Goal: Task Accomplishment & Management: Manage account settings

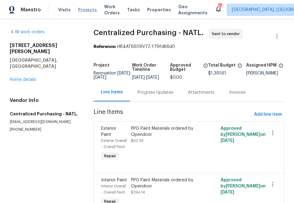
scroll to position [32, 0]
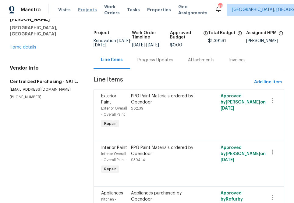
click at [85, 11] on span "Projects" at bounding box center [87, 10] width 19 height 6
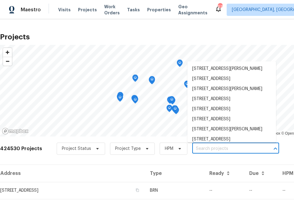
click at [208, 149] on input "text" at bounding box center [227, 148] width 70 height 9
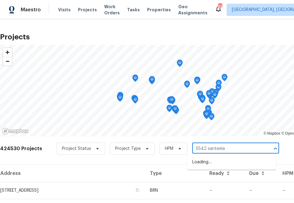
type input "5542 santeelah"
click at [215, 161] on li "5542 Santeelah Ct, Charlotte, NC 28217" at bounding box center [231, 162] width 89 height 10
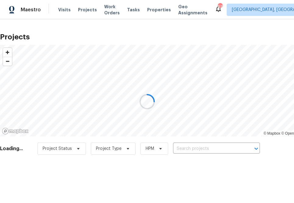
type input "5542 Santeelah Ct, Charlotte, NC 28217"
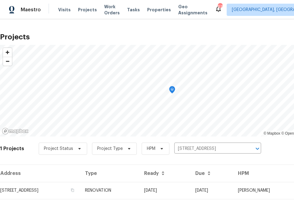
scroll to position [16, 0]
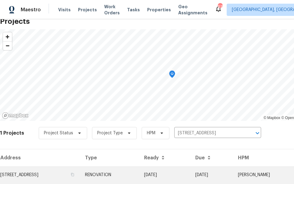
click at [74, 173] on td "5542 Santeelah Ct, Charlotte, NC 28217" at bounding box center [40, 174] width 80 height 17
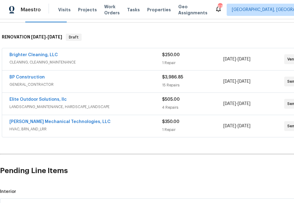
scroll to position [88, 50]
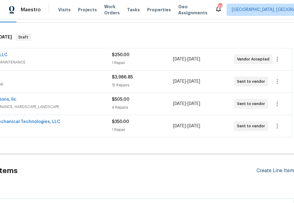
click at [267, 170] on div "Create Line Item" at bounding box center [275, 171] width 37 height 6
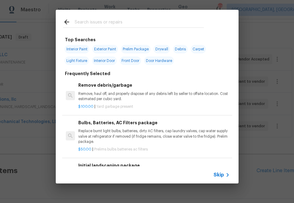
click at [222, 175] on span "Skip" at bounding box center [219, 175] width 10 height 6
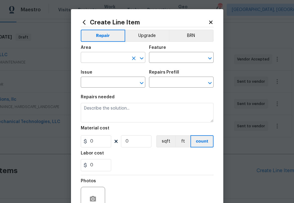
click at [109, 58] on input "text" at bounding box center [105, 57] width 48 height 9
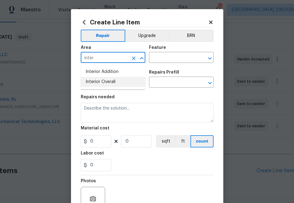
click at [112, 79] on li "Interior Overall" at bounding box center [113, 82] width 65 height 10
type input "Interior Overall"
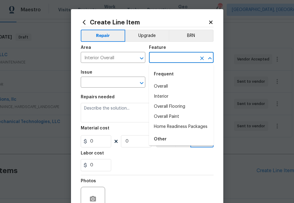
click at [162, 60] on input "text" at bounding box center [173, 57] width 48 height 9
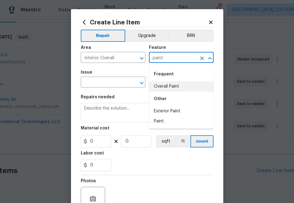
click at [162, 89] on li "Overall Paint" at bounding box center [181, 86] width 65 height 10
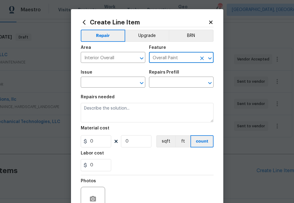
type input "Overall Paint"
click at [110, 88] on span "Issue ​" at bounding box center [113, 78] width 65 height 25
click at [168, 60] on input "Overall Paint" at bounding box center [173, 57] width 48 height 9
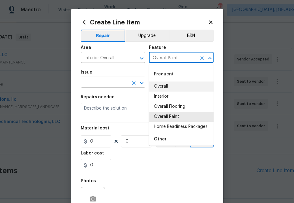
click at [108, 84] on input "text" at bounding box center [105, 82] width 48 height 9
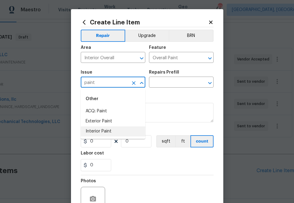
drag, startPoint x: 102, startPoint y: 132, endPoint x: 106, endPoint y: 126, distance: 7.4
click at [102, 132] on li "Interior Paint" at bounding box center [113, 131] width 65 height 10
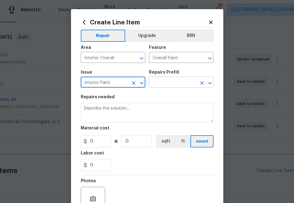
type input "Interior Paint"
click at [155, 83] on input "text" at bounding box center [173, 82] width 48 height 9
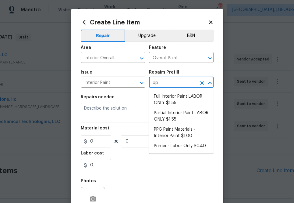
type input "ppg"
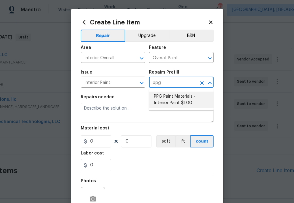
click at [165, 101] on li "PPG Paint Materials - Interior Paint $1.00" at bounding box center [181, 99] width 65 height 16
type input "PPG Paint Materials - Interior Paint $1.00"
type textarea "PPG Paint Materials ordered by Opendoor"
type input "1"
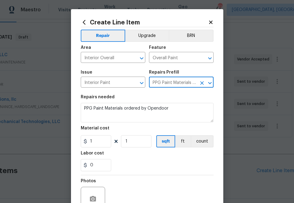
type input "PPG Paint Materials - Interior Paint $1.00"
click at [87, 151] on section "Repairs needed PPG Paint Materials ordered by Opendoor Material cost 1 1 sqft f…" at bounding box center [147, 133] width 133 height 84
click at [97, 148] on section "Repairs needed PPG Paint Materials ordered by Opendoor Material cost 1 1 sqft f…" at bounding box center [147, 133] width 133 height 84
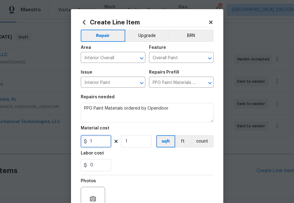
click at [103, 141] on input "1" at bounding box center [96, 141] width 30 height 12
paste input "73.58"
type input "173.58"
click at [140, 157] on div "Labor cost" at bounding box center [147, 155] width 133 height 8
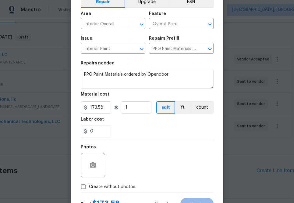
scroll to position [60, 0]
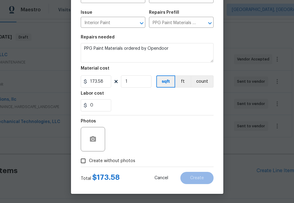
click at [126, 161] on span "Create without photos" at bounding box center [112, 161] width 46 height 6
click at [89, 161] on input "Create without photos" at bounding box center [83, 161] width 12 height 12
checkbox input "true"
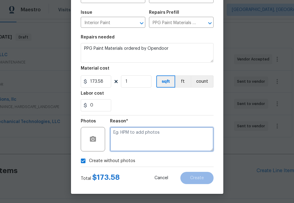
click at [141, 140] on textarea at bounding box center [162, 139] width 104 height 24
type textarea "na"
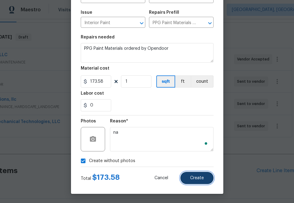
click at [201, 173] on button "Create" at bounding box center [196, 178] width 33 height 12
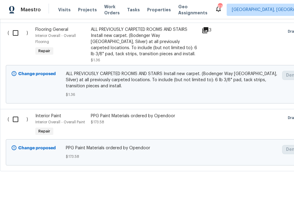
scroll to position [417, 0]
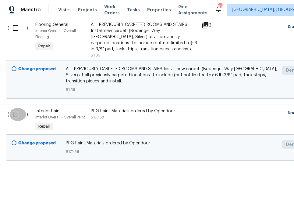
click at [16, 116] on input "checkbox" at bounding box center [17, 114] width 17 height 13
checkbox input "true"
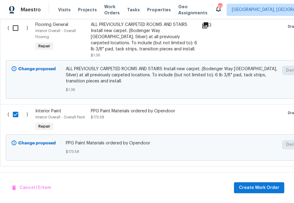
click at [248, 193] on div "Cancel (1) Item Create Work Order" at bounding box center [147, 187] width 294 height 31
click at [248, 189] on span "Create Work Order" at bounding box center [259, 188] width 41 height 8
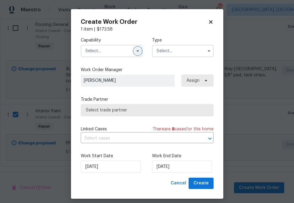
click at [136, 51] on icon "button" at bounding box center [137, 50] width 5 height 5
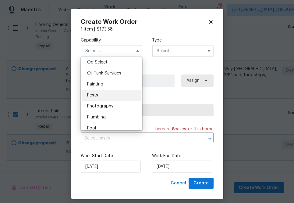
scroll to position [492, 0]
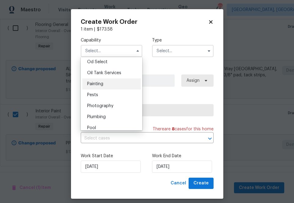
drag, startPoint x: 121, startPoint y: 90, endPoint x: 122, endPoint y: 81, distance: 8.6
click at [122, 81] on ul "Agent Appliance Bathtub Resurfacing BRN And Lrr Broker Cabinets Carpet Cleaning…" at bounding box center [112, 93] width 62 height 73
click at [122, 81] on div "Painting" at bounding box center [111, 83] width 59 height 11
type input "Painting"
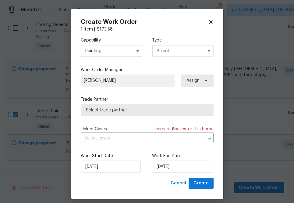
click at [187, 57] on div "Capability Painting Type" at bounding box center [147, 47] width 133 height 30
click at [187, 54] on input "text" at bounding box center [183, 51] width 62 height 12
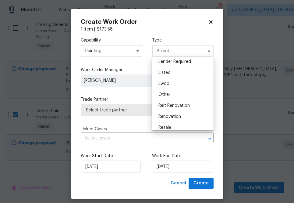
scroll to position [48, 0]
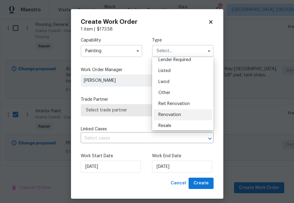
click at [176, 118] on div "Renovation" at bounding box center [183, 114] width 59 height 11
type input "Renovation"
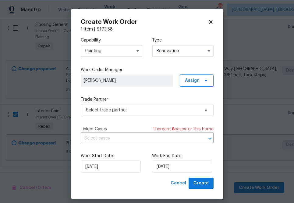
scroll to position [0, 0]
click at [187, 66] on div "Capability Painting Type Renovation Work Order Manager Jason Bouque Assign Trad…" at bounding box center [147, 104] width 133 height 145
click at [187, 83] on span "Assign" at bounding box center [192, 80] width 15 height 6
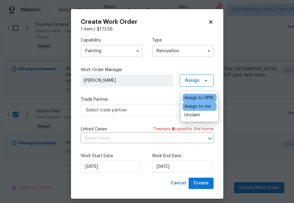
click at [188, 103] on div "Assign to me" at bounding box center [197, 106] width 27 height 6
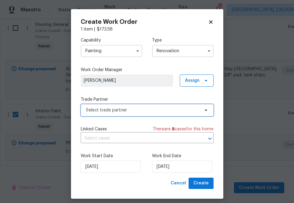
click at [150, 105] on span "Select trade partner" at bounding box center [147, 110] width 133 height 12
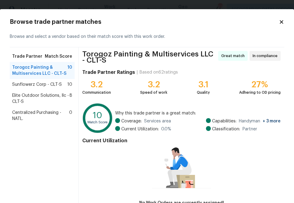
scroll to position [41, 0]
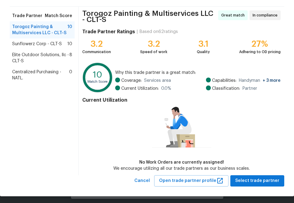
click at [32, 77] on span "Centralized Purchasing - NATL." at bounding box center [40, 75] width 57 height 12
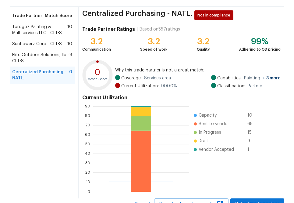
scroll to position [66, 0]
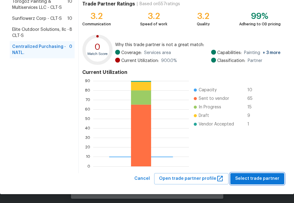
click at [265, 178] on span "Select trade partner" at bounding box center [257, 179] width 44 height 8
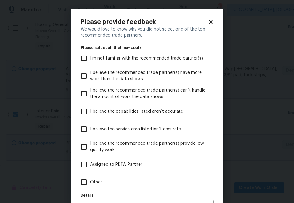
scroll to position [0, 0]
click at [95, 182] on span "Other" at bounding box center [96, 182] width 12 height 6
click at [90, 182] on input "Other" at bounding box center [83, 182] width 13 height 13
checkbox input "true"
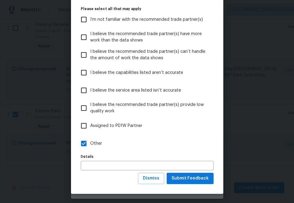
click at [185, 185] on div "Please provide feedback We would love to know why you did not select one of the…" at bounding box center [147, 81] width 152 height 223
click at [185, 181] on span "Submit Feedback" at bounding box center [190, 178] width 37 height 8
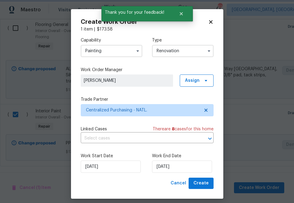
scroll to position [0, 0]
click at [201, 181] on span "Create" at bounding box center [201, 183] width 15 height 8
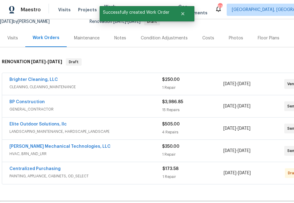
scroll to position [102, 0]
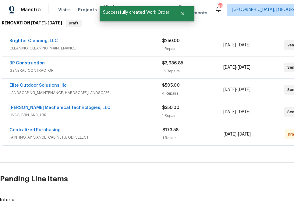
click at [45, 124] on div "Centralized Purchasing PAINTING, APPLIANCE, CABINETS, OD_SELECT $173.58 1 Repai…" at bounding box center [172, 134] width 340 height 22
click at [45, 128] on link "Centralized Purchasing" at bounding box center [34, 130] width 51 height 4
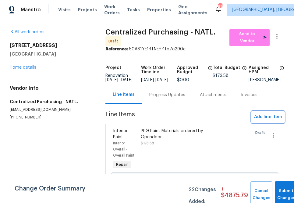
click at [267, 121] on span "Add line item" at bounding box center [268, 117] width 28 height 8
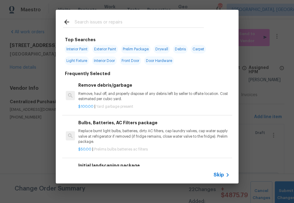
click at [219, 175] on span "Skip" at bounding box center [219, 175] width 10 height 6
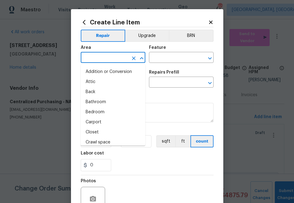
click at [123, 56] on input "text" at bounding box center [105, 57] width 48 height 9
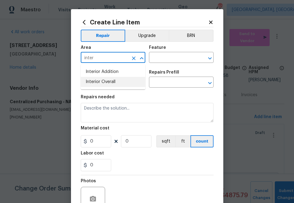
click at [116, 84] on li "Interior Overall" at bounding box center [113, 82] width 65 height 10
type input "Interior Overall"
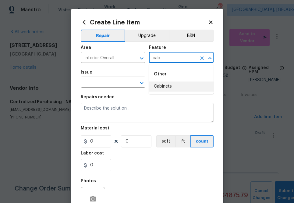
click at [158, 84] on li "Cabinets" at bounding box center [181, 86] width 65 height 10
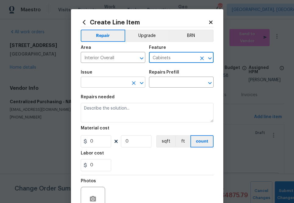
type input "Cabinets"
click at [99, 87] on body "Maestro Visits Projects Work Orders Tasks Properties Geo Assignments 607 Albuqu…" at bounding box center [147, 101] width 294 height 203
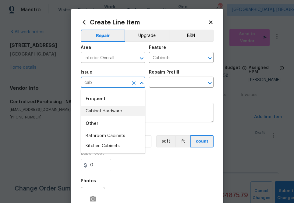
click at [106, 112] on li "Cabinet Hardware" at bounding box center [113, 111] width 65 height 10
type input "Cabinet Hardware"
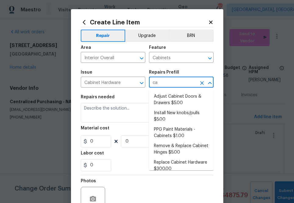
type input "cab"
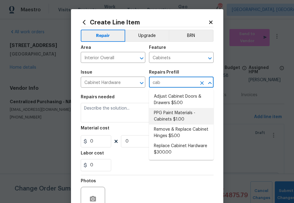
click at [183, 120] on li "PPG Paint Materials - Cabinets $1.00" at bounding box center [181, 116] width 65 height 16
type input "PPG Paint Materials - Cabinets $1.00"
type textarea "PPG Paint Materials ordered by Opendoor"
type input "1"
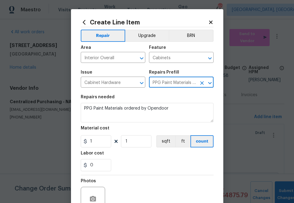
type input "PPG Paint Materials - Cabinets $1.00"
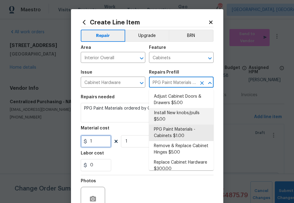
click at [94, 143] on input "1" at bounding box center [96, 141] width 30 height 12
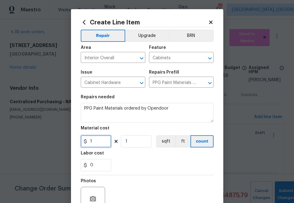
click at [94, 143] on input "1" at bounding box center [96, 141] width 30 height 12
paste input "834.7"
type input "834.7"
click at [117, 153] on div "Labor cost" at bounding box center [147, 155] width 133 height 8
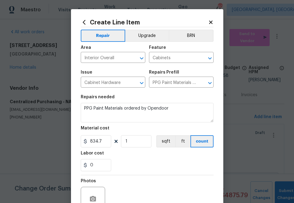
scroll to position [60, 0]
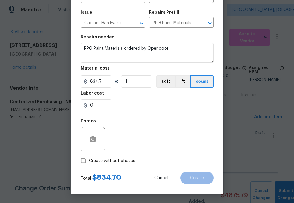
click at [123, 163] on span "Create without photos" at bounding box center [112, 161] width 46 height 6
click at [89, 163] on input "Create without photos" at bounding box center [83, 161] width 12 height 12
checkbox input "true"
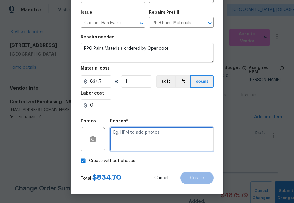
click at [133, 143] on textarea at bounding box center [162, 139] width 104 height 24
type textarea "na"
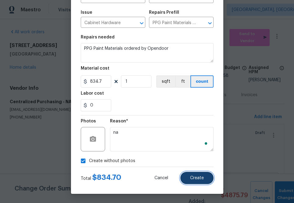
click at [191, 180] on button "Create" at bounding box center [196, 178] width 33 height 12
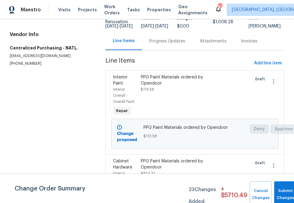
scroll to position [0, 0]
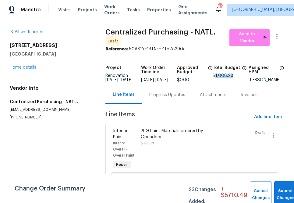
drag, startPoint x: 215, startPoint y: 75, endPoint x: 244, endPoint y: 76, distance: 29.3
click at [244, 76] on div "$1,008.28" at bounding box center [231, 75] width 36 height 4
copy span "1,008.28"
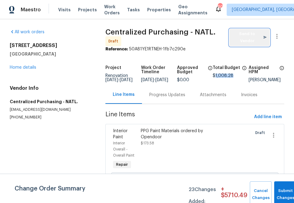
click at [232, 33] on button "Send to Vendor" at bounding box center [249, 37] width 40 height 17
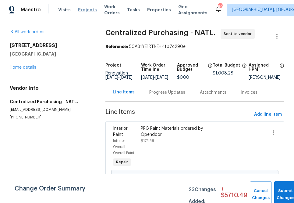
click at [88, 8] on span "Projects" at bounding box center [87, 10] width 19 height 6
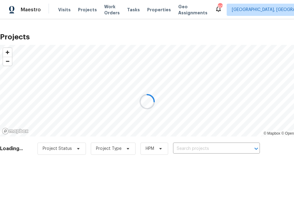
click at [201, 148] on div at bounding box center [147, 101] width 294 height 203
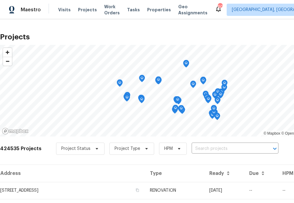
click at [201, 148] on input "text" at bounding box center [227, 148] width 70 height 9
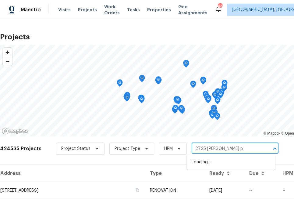
type input "2725 bailey pl"
click at [220, 160] on li "[STREET_ADDRESS][PERSON_NAME]" at bounding box center [231, 162] width 89 height 10
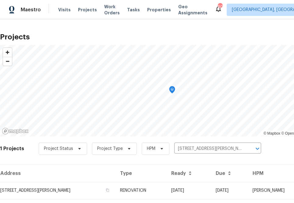
scroll to position [16, 0]
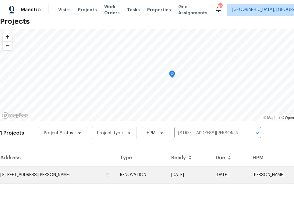
click at [57, 180] on td "[STREET_ADDRESS][PERSON_NAME]" at bounding box center [57, 174] width 115 height 17
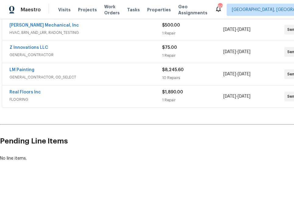
scroll to position [162, 50]
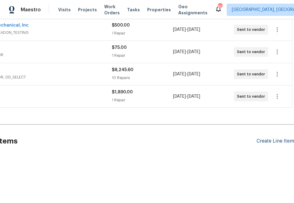
click at [270, 139] on div "Create Line Item" at bounding box center [275, 141] width 37 height 6
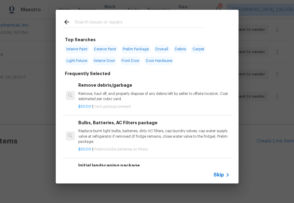
click at [219, 176] on span "Skip" at bounding box center [219, 175] width 10 height 6
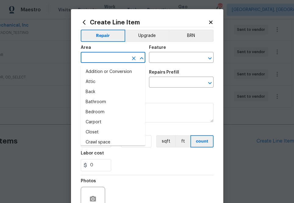
click at [117, 57] on input "text" at bounding box center [105, 57] width 48 height 9
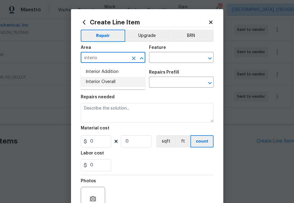
click at [101, 77] on li "Interior Overall" at bounding box center [113, 82] width 65 height 10
type input "Interior Overall"
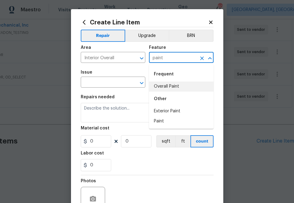
click at [167, 88] on li "Overall Paint" at bounding box center [181, 86] width 65 height 10
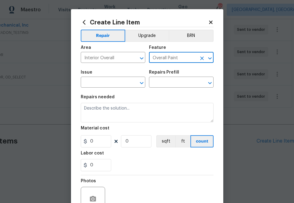
type input "Overall Paint"
click at [119, 88] on span "Issue ​" at bounding box center [113, 78] width 65 height 25
click at [118, 88] on span "Issue ​" at bounding box center [113, 78] width 65 height 25
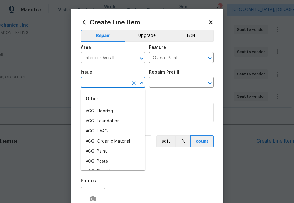
click at [118, 83] on input "text" at bounding box center [105, 82] width 48 height 9
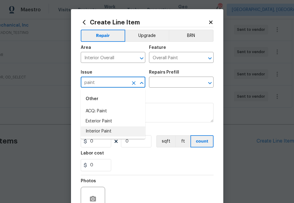
click at [111, 132] on li "Interior Paint" at bounding box center [113, 131] width 65 height 10
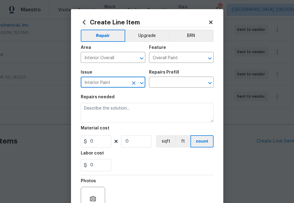
type input "Interior Paint"
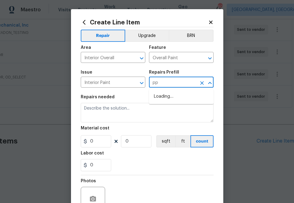
type input "p"
type input "paint"
click at [203, 82] on icon "Clear" at bounding box center [202, 83] width 4 height 4
click at [182, 82] on input "text" at bounding box center [173, 82] width 48 height 9
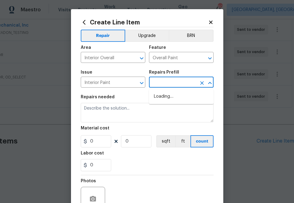
click at [182, 82] on input "text" at bounding box center [173, 82] width 48 height 9
type input "paint"
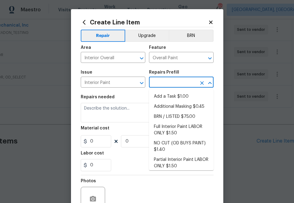
click at [157, 83] on input "text" at bounding box center [173, 82] width 48 height 9
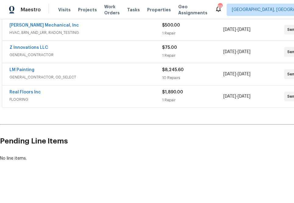
scroll to position [162, 50]
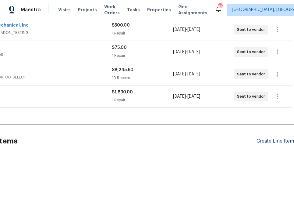
click at [280, 142] on div "Create Line Item" at bounding box center [275, 141] width 37 height 6
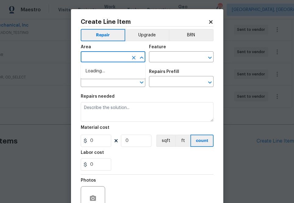
click at [113, 59] on input "text" at bounding box center [105, 57] width 48 height 9
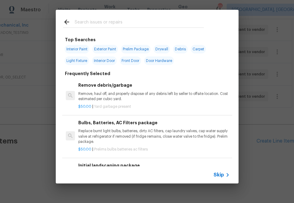
click at [219, 174] on span "Skip" at bounding box center [219, 175] width 10 height 6
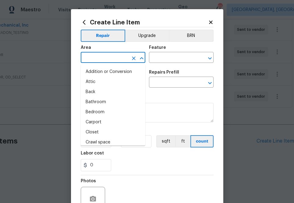
click at [108, 56] on input "text" at bounding box center [105, 57] width 48 height 9
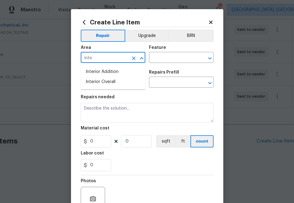
type input "inter"
click at [109, 83] on li "Interior Overall" at bounding box center [113, 82] width 65 height 10
type input "Interior Overall"
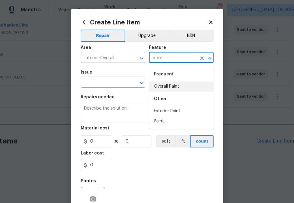
click at [162, 82] on li "Overall Paint" at bounding box center [181, 86] width 65 height 10
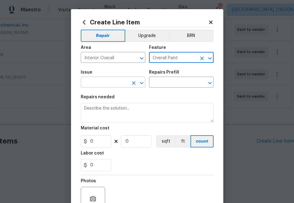
type input "Overall Paint"
click at [113, 80] on input "text" at bounding box center [105, 82] width 48 height 9
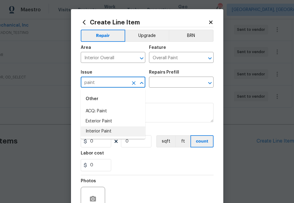
click at [112, 130] on li "Interior Paint" at bounding box center [113, 131] width 65 height 10
type input "Interior Paint"
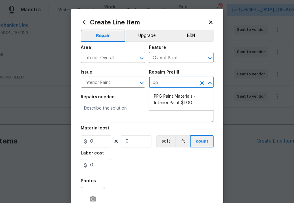
type input "ppg"
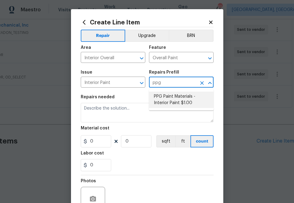
click at [165, 99] on li "PPG Paint Materials - Interior Paint $1.00" at bounding box center [181, 99] width 65 height 16
type input "PPG Paint Materials - Interior Paint $1.00"
type textarea "PPG Paint Materials ordered by Opendoor"
type input "1"
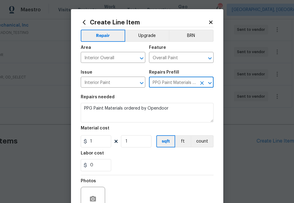
type input "PPG Paint Materials - Interior Paint $1.00"
click at [101, 140] on input "1" at bounding box center [96, 141] width 30 height 12
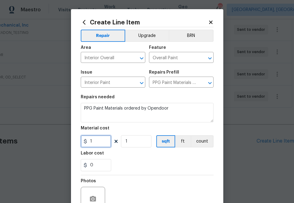
click at [101, 140] on input "1" at bounding box center [96, 141] width 30 height 12
paste input "text"
click at [97, 146] on input "1" at bounding box center [96, 141] width 30 height 12
paste input "605.87"
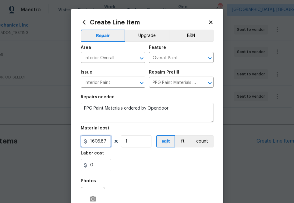
scroll to position [60, 0]
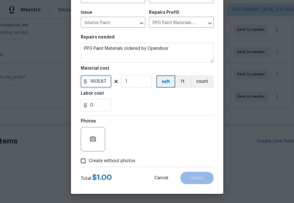
type input "1605.87"
drag, startPoint x: 106, startPoint y: 158, endPoint x: 109, endPoint y: 156, distance: 3.8
click at [106, 158] on span "Create without photos" at bounding box center [112, 161] width 46 height 6
click at [89, 158] on input "Create without photos" at bounding box center [83, 161] width 12 height 12
checkbox input "true"
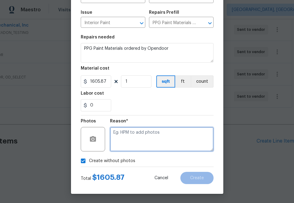
click at [139, 141] on textarea at bounding box center [162, 139] width 104 height 24
type textarea "na"
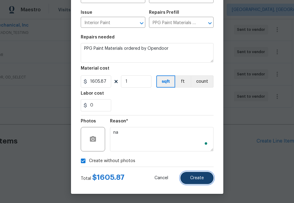
click at [191, 177] on span "Create" at bounding box center [197, 178] width 14 height 5
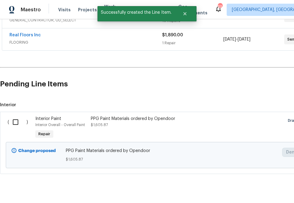
scroll to position [232, 0]
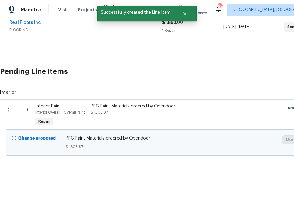
click at [14, 110] on input "checkbox" at bounding box center [17, 109] width 17 height 13
checkbox input "true"
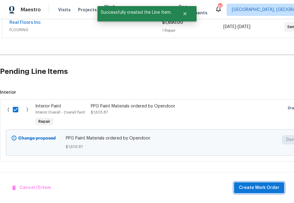
click at [264, 186] on span "Create Work Order" at bounding box center [259, 188] width 41 height 8
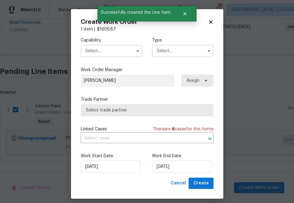
click at [112, 50] on input "text" at bounding box center [112, 51] width 62 height 12
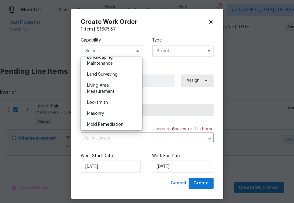
scroll to position [456, 0]
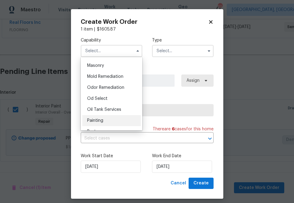
click at [112, 118] on div "Painting" at bounding box center [111, 120] width 59 height 11
type input "Painting"
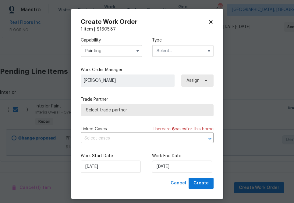
click at [167, 55] on input "text" at bounding box center [183, 51] width 62 height 12
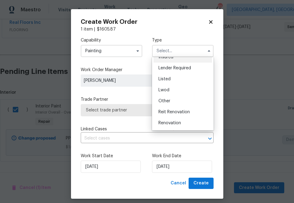
scroll to position [48, 0]
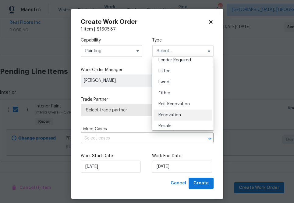
click at [169, 116] on span "Renovation" at bounding box center [169, 115] width 23 height 4
type input "Renovation"
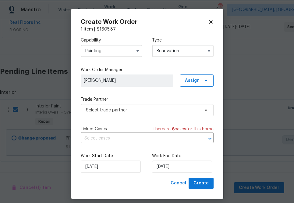
scroll to position [0, 0]
click at [192, 86] on span "Assign" at bounding box center [197, 80] width 34 height 12
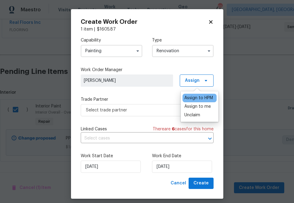
drag, startPoint x: 186, startPoint y: 107, endPoint x: 149, endPoint y: 107, distance: 36.6
click at [186, 106] on div "Assign to me" at bounding box center [197, 106] width 27 height 6
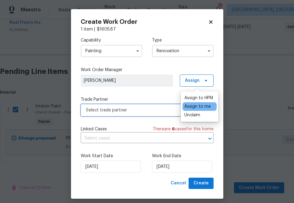
click at [148, 107] on span "Select trade partner" at bounding box center [143, 110] width 114 height 6
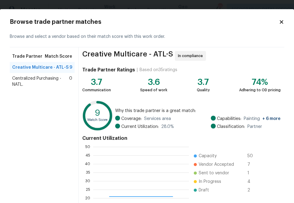
scroll to position [85, 96]
click at [45, 81] on span "Centralized Purchasing - NATL." at bounding box center [40, 81] width 57 height 12
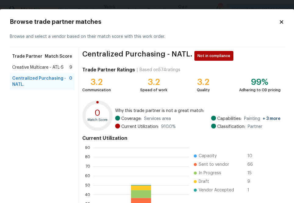
scroll to position [66, 0]
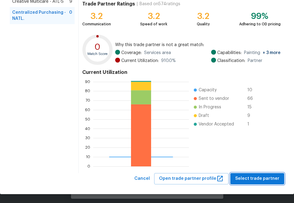
click at [254, 176] on span "Select trade partner" at bounding box center [257, 179] width 44 height 8
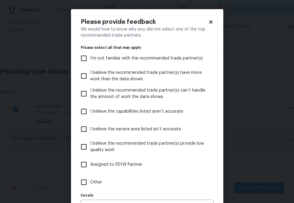
scroll to position [39, 0]
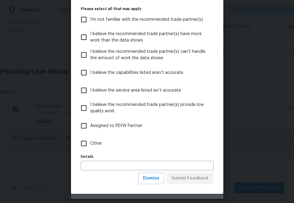
click at [94, 144] on span "Other" at bounding box center [96, 143] width 12 height 6
click at [90, 144] on input "Other" at bounding box center [83, 143] width 13 height 13
checkbox input "true"
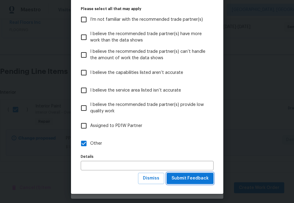
click at [188, 179] on span "Submit Feedback" at bounding box center [190, 178] width 37 height 8
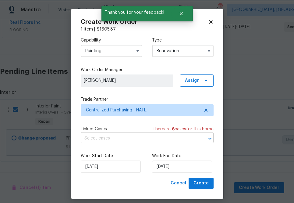
scroll to position [0, 0]
click at [205, 187] on button "Create" at bounding box center [201, 182] width 25 height 11
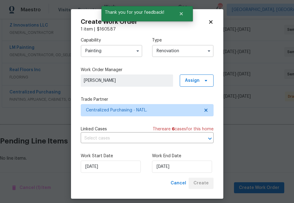
scroll to position [184, 0]
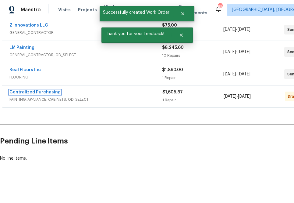
click at [52, 90] on link "Centralized Purchasing" at bounding box center [34, 92] width 51 height 4
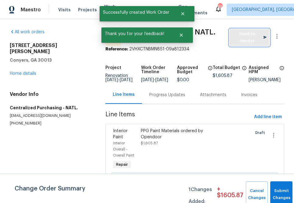
click at [241, 38] on span "Send to Vendor" at bounding box center [250, 37] width 34 height 14
